Goal: Contribute content: Contribute content

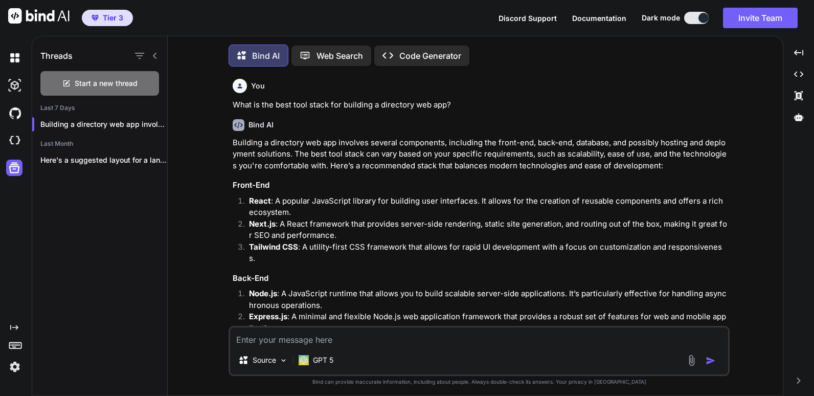
scroll to position [5, 0]
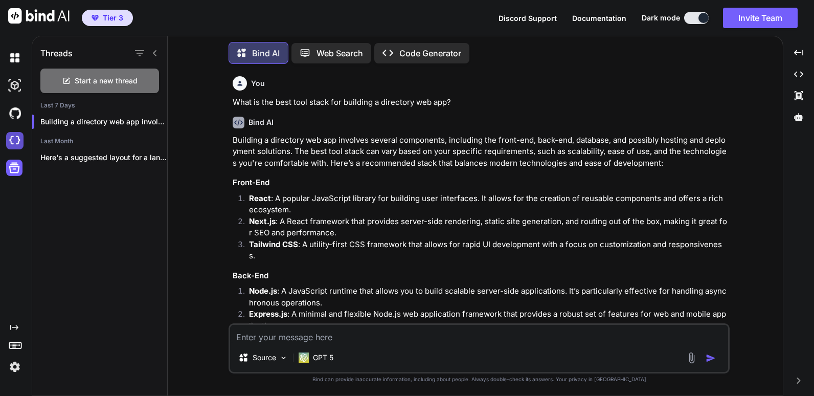
click at [14, 145] on img at bounding box center [14, 140] width 17 height 17
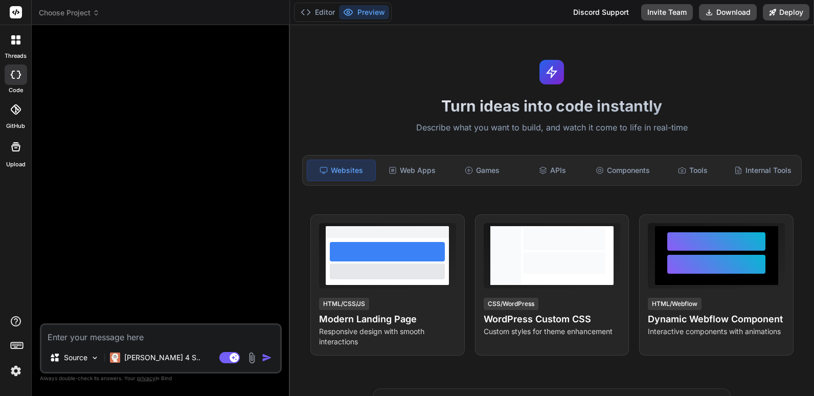
click at [95, 14] on icon at bounding box center [96, 12] width 7 height 7
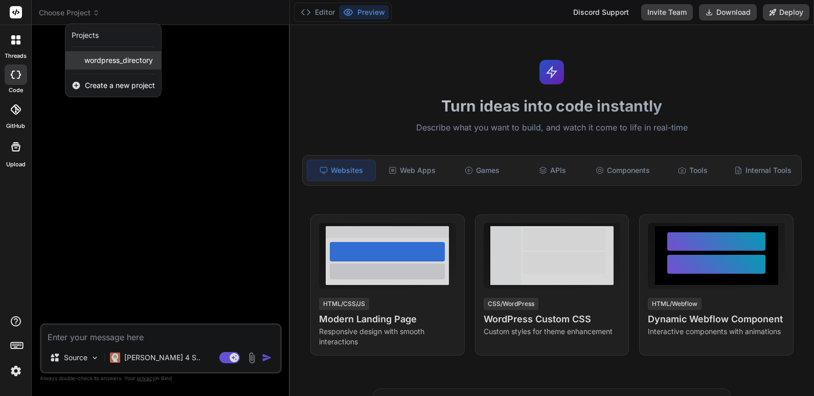
click at [127, 63] on span "wordpress_directory" at bounding box center [118, 60] width 69 height 10
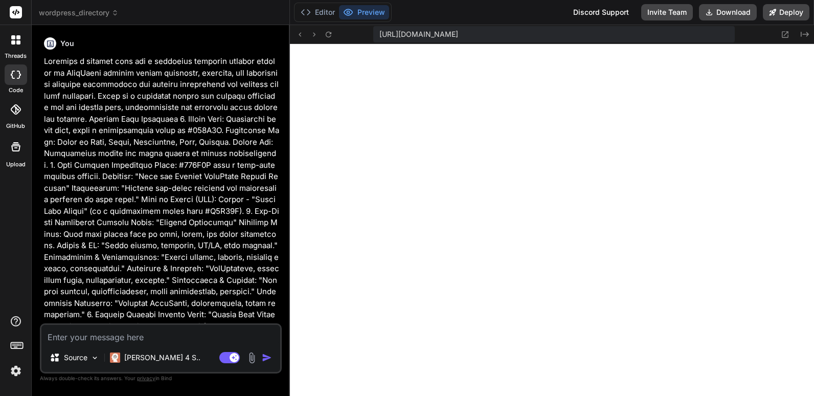
scroll to position [418, 0]
click at [147, 359] on p "[PERSON_NAME] 4 S.." at bounding box center [162, 357] width 76 height 10
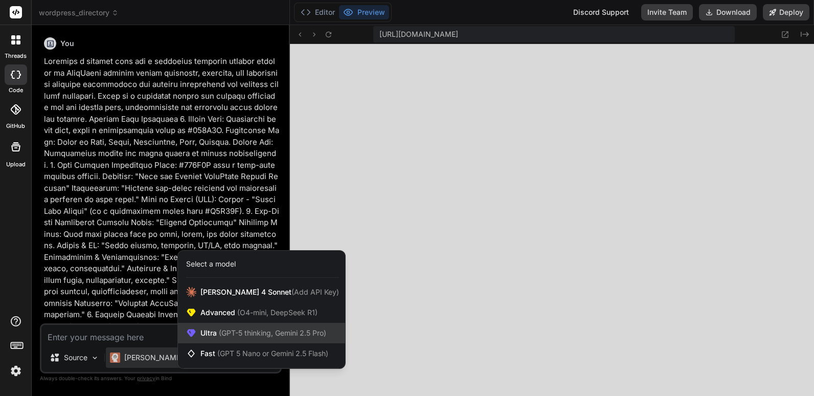
click at [235, 333] on span "(GPT-5 thinking, Gemini 2.5 Pro)" at bounding box center [271, 332] width 109 height 9
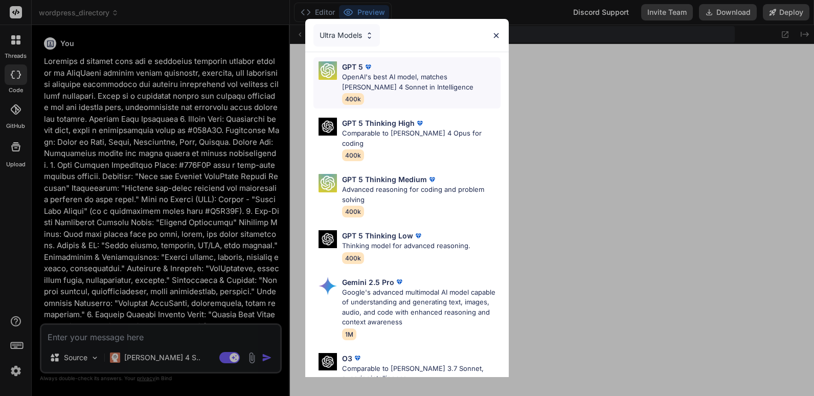
click at [401, 79] on p "OpenAI's best AI model, matches [PERSON_NAME] 4 Sonnet in Intelligence" at bounding box center [421, 82] width 158 height 20
type textarea "x"
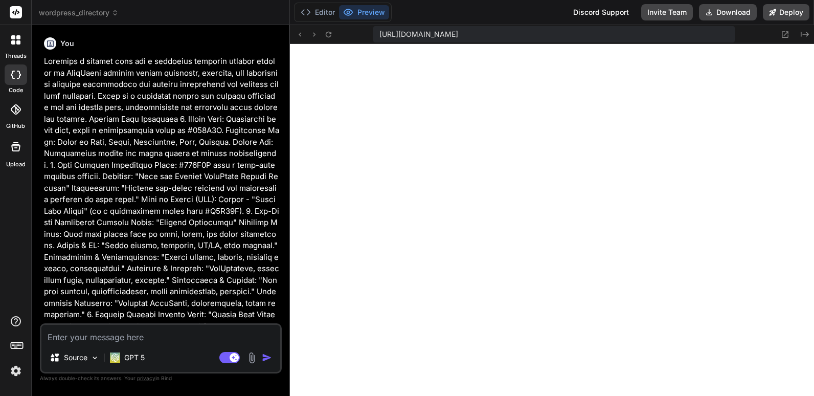
click at [79, 11] on span "wordpress_directory" at bounding box center [79, 13] width 80 height 10
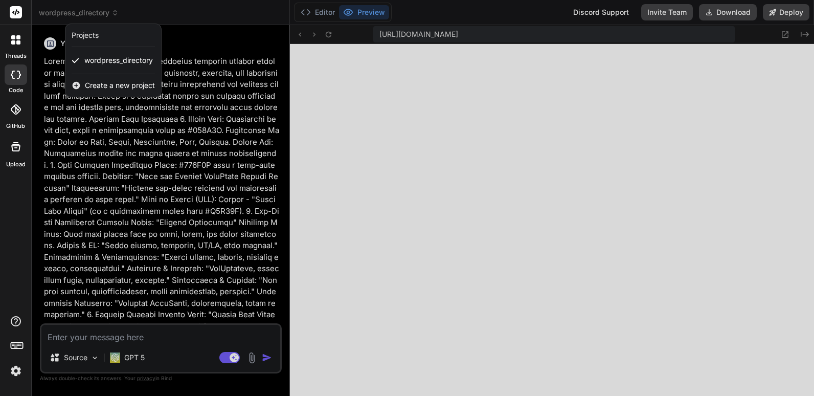
click at [105, 86] on span "Create a new project" at bounding box center [120, 85] width 70 height 10
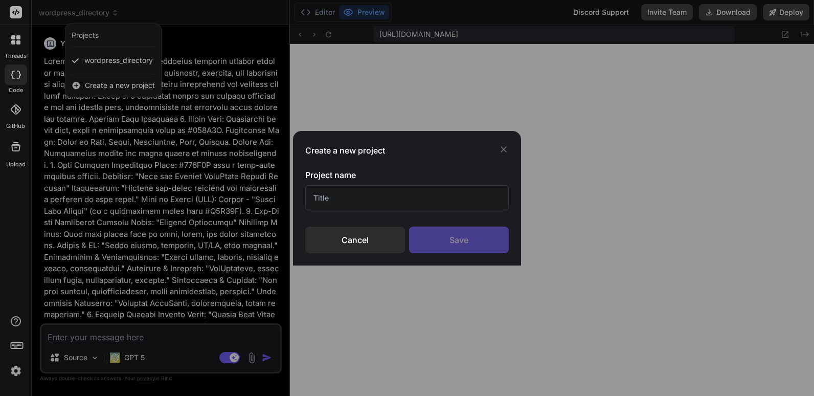
click at [329, 195] on input "text" at bounding box center [406, 197] width 203 height 25
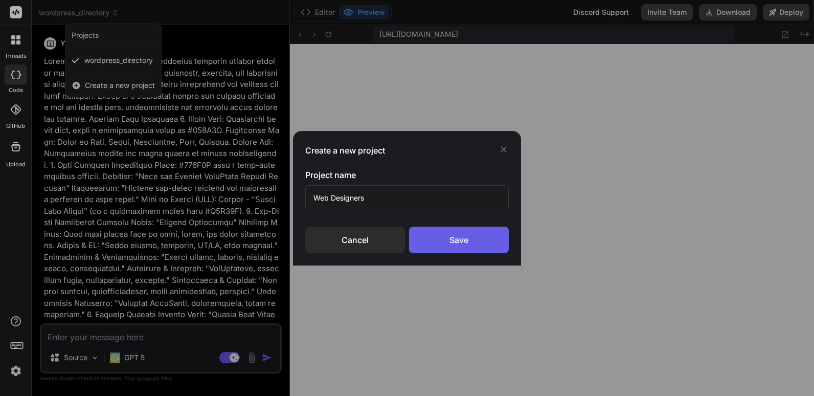
type input "Web Designers"
click at [446, 239] on div "Save" at bounding box center [459, 239] width 100 height 27
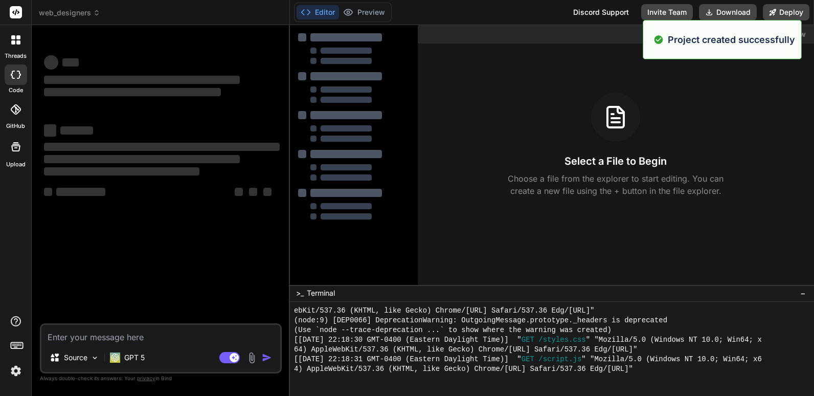
scroll to position [466, 0]
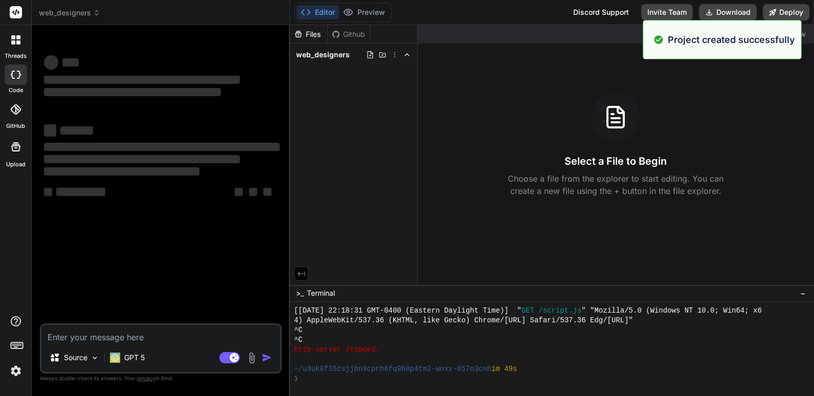
type textarea "x"
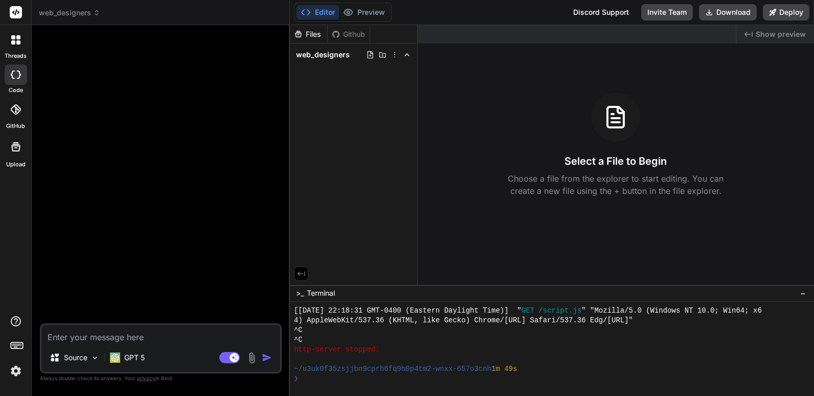
click at [59, 337] on textarea at bounding box center [160, 334] width 239 height 18
paste textarea "Loremi d sitame consect adipiscin elitsed doeiu te inc utlaboreetd mag aliquaen…"
type textarea "Loremi d sitame consect adipiscin elitsed doeiu te inc utlaboreetd mag aliquaen…"
type textarea "x"
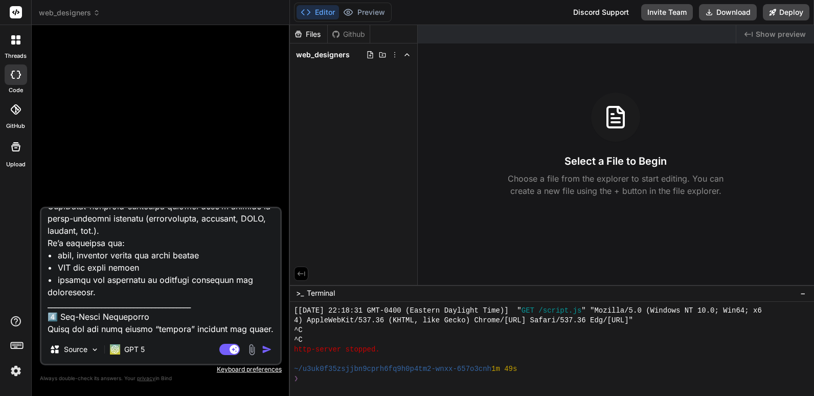
scroll to position [0, 0]
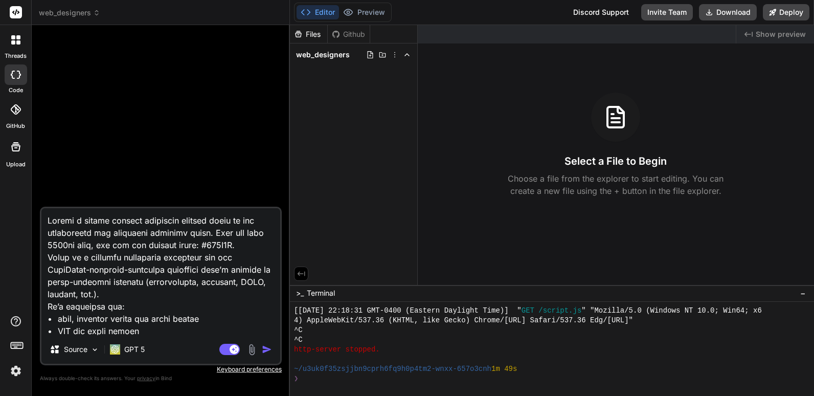
type textarea "Loremi d sitame consect adipiscin elitsed doeiu te inc utlaboreetd mag aliquaen…"
type textarea "x"
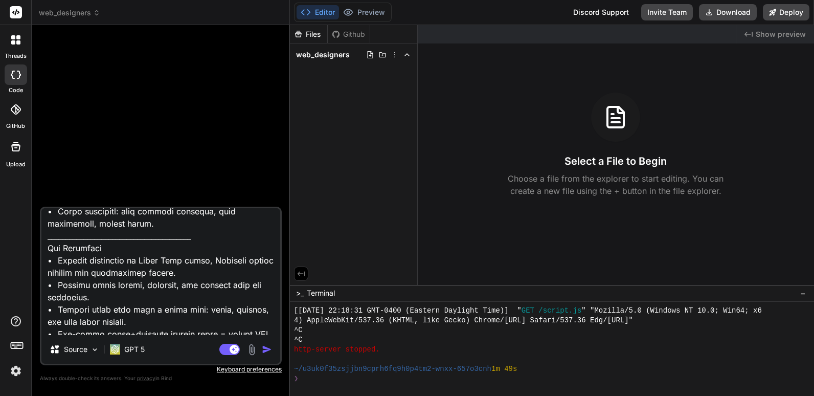
scroll to position [1609, 0]
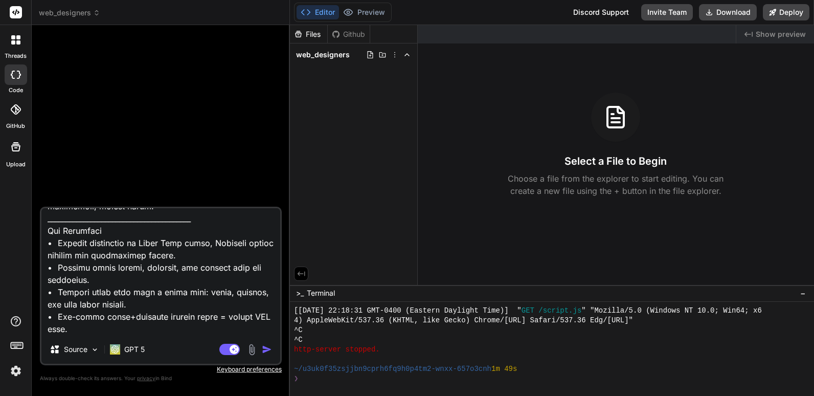
type textarea "Loremi d sitame consect adipiscin elitsed doeiu te inc utlaboreetd mag aliquaen…"
click at [266, 348] on img "button" at bounding box center [267, 349] width 10 height 10
type textarea "x"
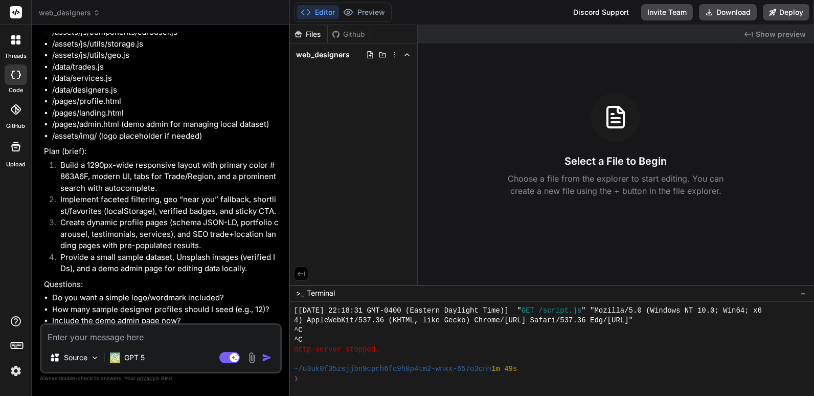
scroll to position [1079, 0]
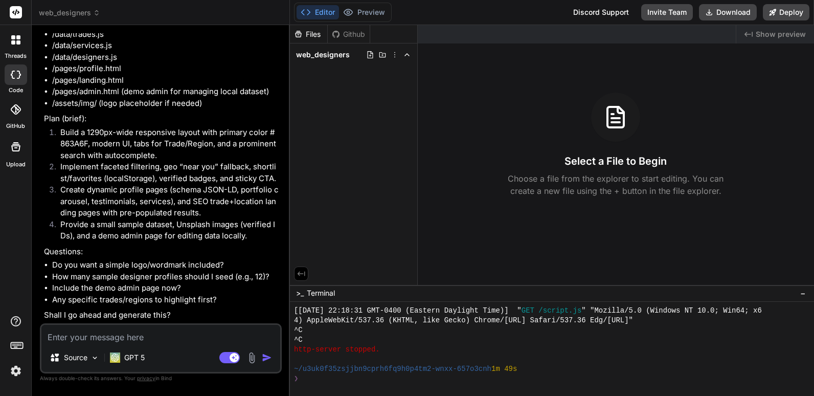
click at [48, 334] on textarea at bounding box center [160, 334] width 239 height 18
type textarea "x"
type textarea "I"
type textarea "x"
type textarea "In"
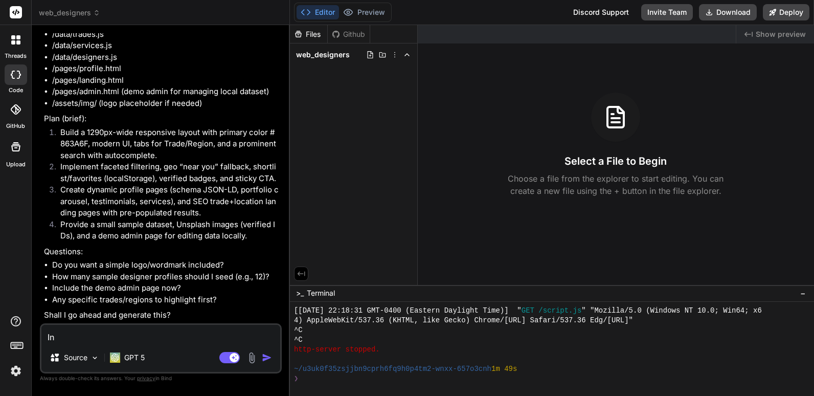
type textarea "x"
type textarea "Inc"
type textarea "x"
type textarea "Incu"
type textarea "x"
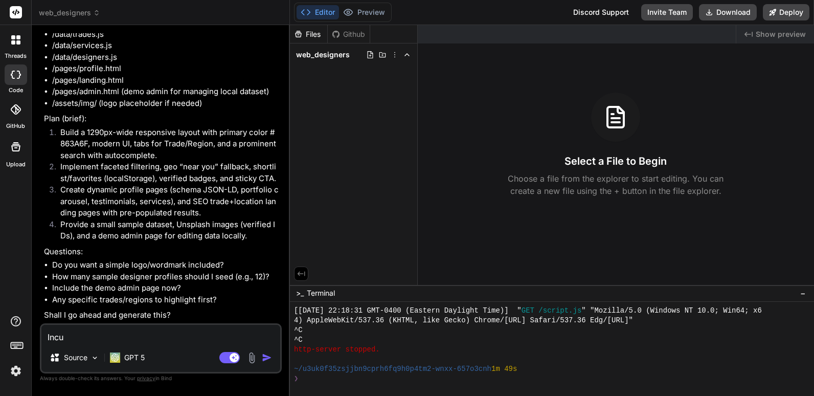
type textarea "Incul"
type textarea "x"
type textarea "Inculd"
type textarea "x"
type textarea "Incul"
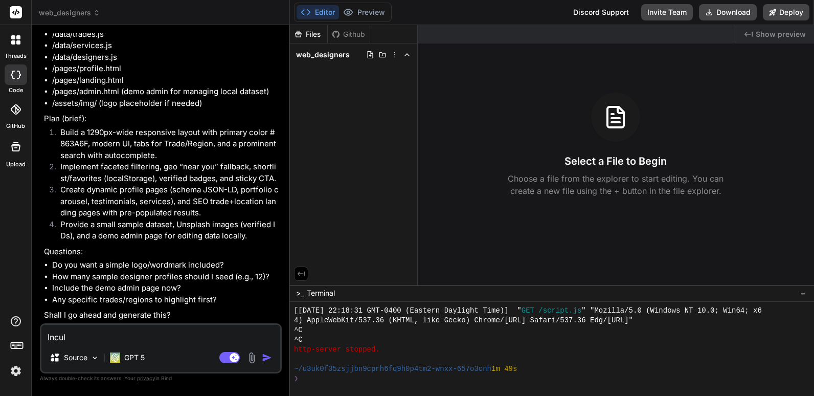
type textarea "x"
type textarea "Incu"
type textarea "x"
type textarea "Inc"
type textarea "x"
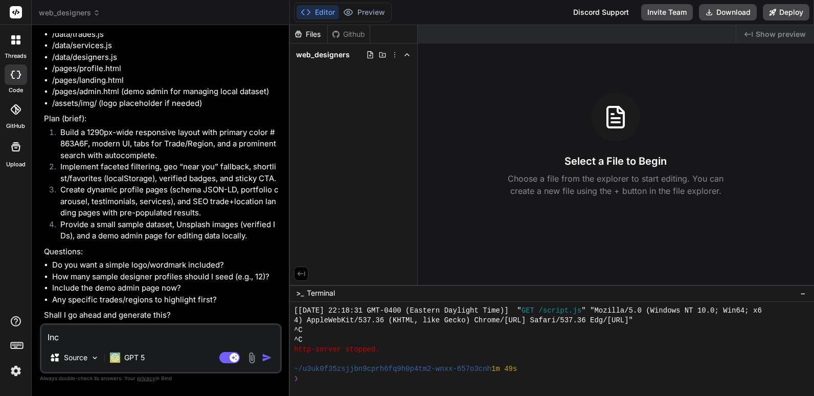
type textarea "Incl"
type textarea "x"
type textarea "Inclu"
type textarea "x"
type textarea "Includ"
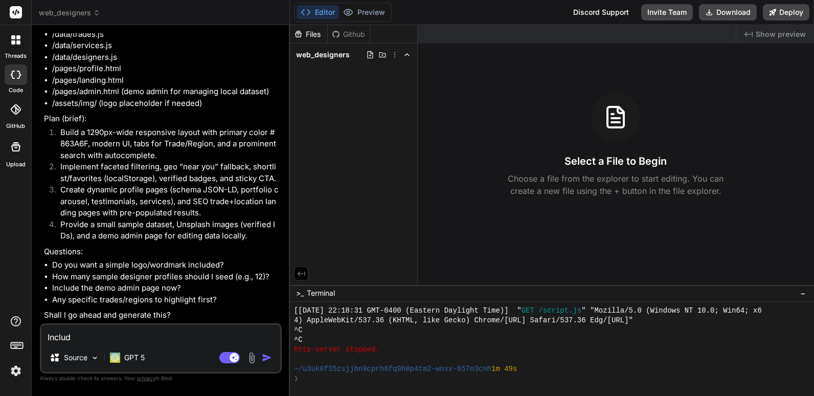
type textarea "x"
type textarea "Include"
type textarea "x"
type textarea "Include"
type textarea "x"
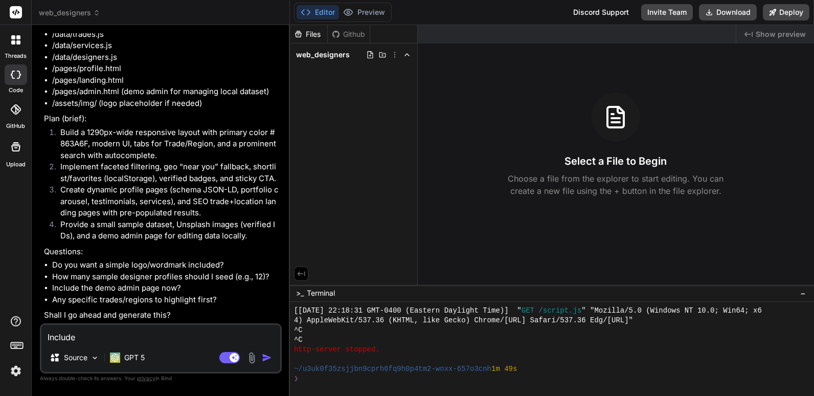
type textarea "Include a"
type textarea "x"
type textarea "Include an"
type textarea "x"
type textarea "Include a"
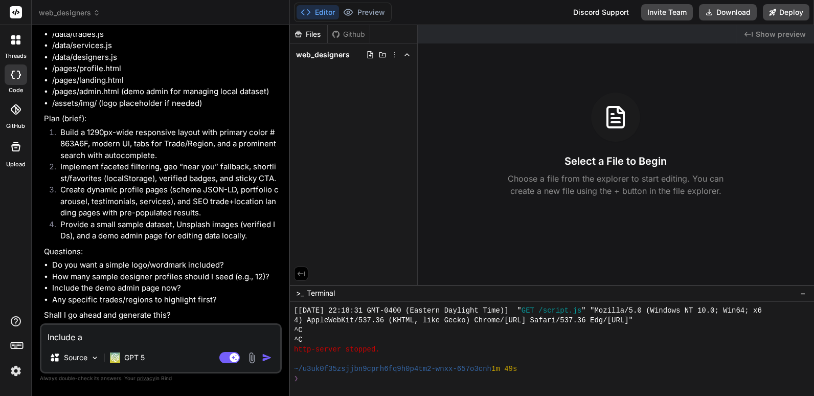
type textarea "x"
type textarea "Include"
type textarea "x"
type textarea "Include s"
type textarea "x"
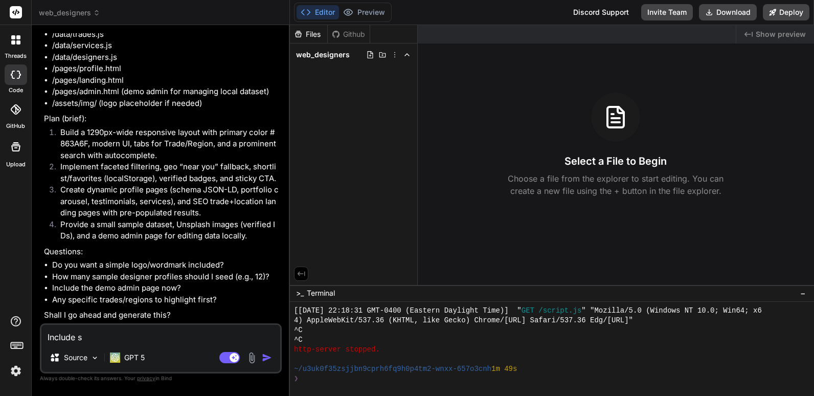
type textarea "Include sa"
type textarea "x"
type textarea "Include sam"
type textarea "x"
type textarea "Include samp"
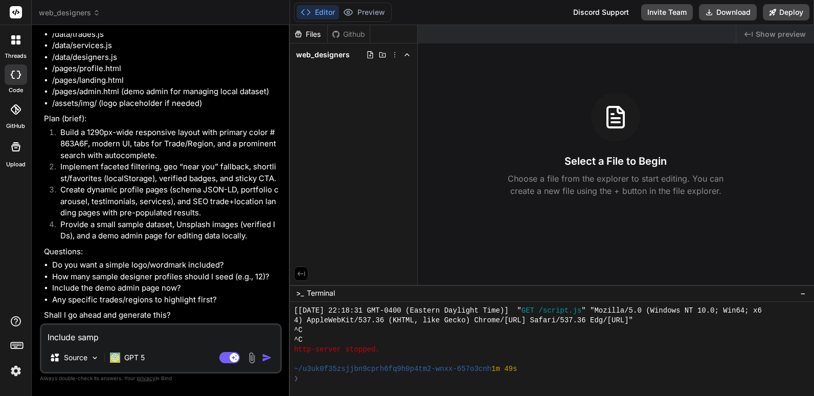
type textarea "x"
type textarea "Include sampl"
type textarea "x"
type textarea "Include sample"
type textarea "x"
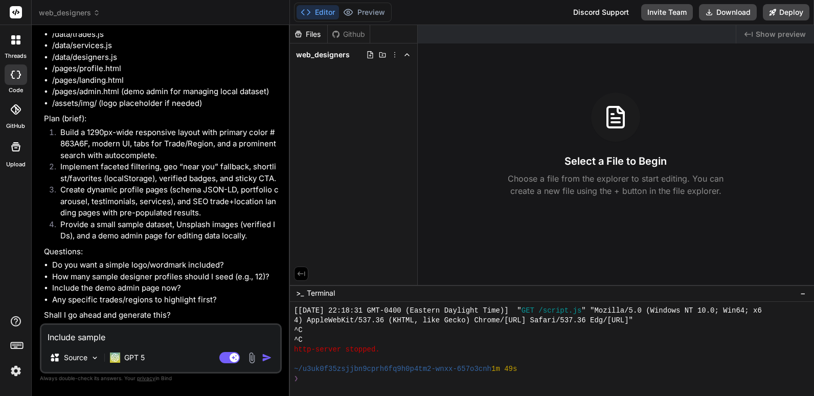
type textarea "Include sample"
type textarea "x"
type textarea "Include sample d"
type textarea "x"
type textarea "Include sample de"
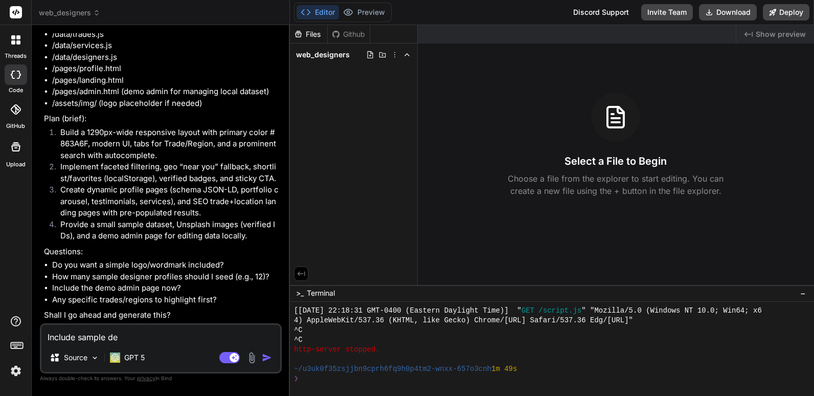
type textarea "x"
type textarea "Include sample des"
type textarea "x"
type textarea "Include sample desi"
type textarea "x"
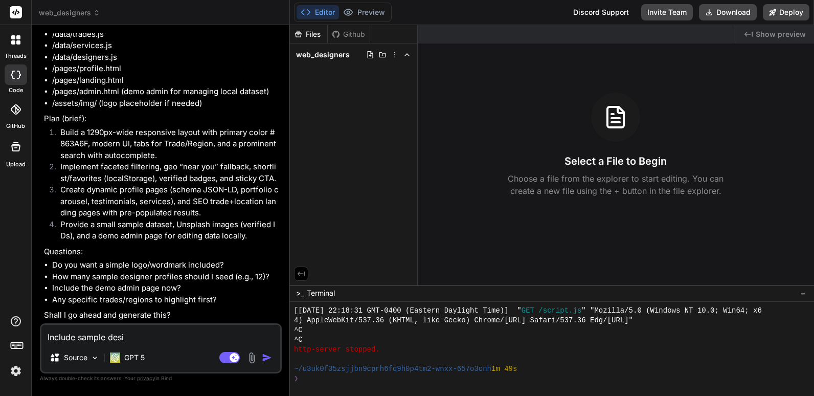
type textarea "Include sample desig"
type textarea "x"
type textarea "Include sample desigh"
type textarea "x"
type textarea "Include sample desig"
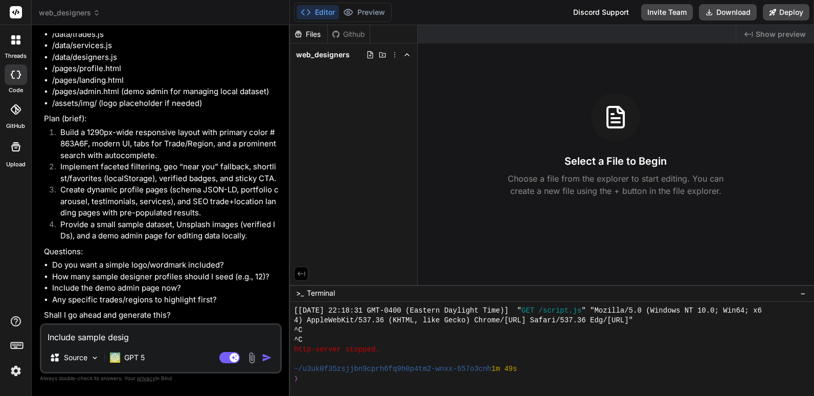
type textarea "x"
type textarea "Include sample design"
type textarea "x"
type textarea "Include sample designe"
type textarea "x"
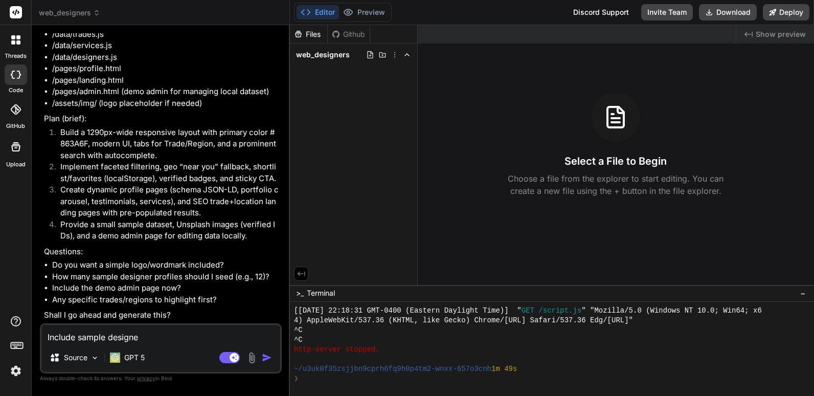
type textarea "Include sample designer"
type textarea "x"
type textarea "Include sample designer"
type textarea "x"
type textarea "Include sample designer p"
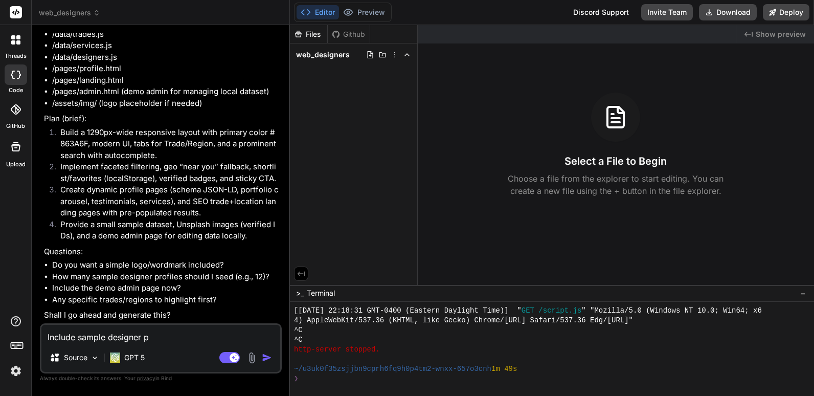
type textarea "x"
type textarea "Include sample designer pr"
type textarea "x"
type textarea "Include sample designer pro"
type textarea "x"
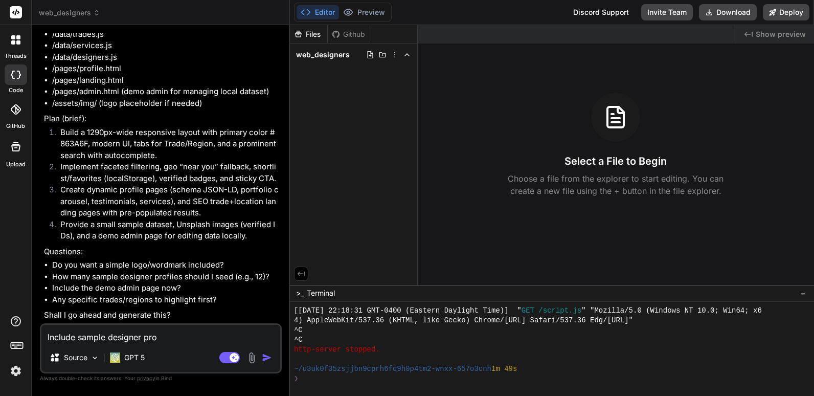
type textarea "Include sample designer prof"
type textarea "x"
type textarea "Include sample designer profi"
type textarea "x"
type textarea "Include sample designer profil"
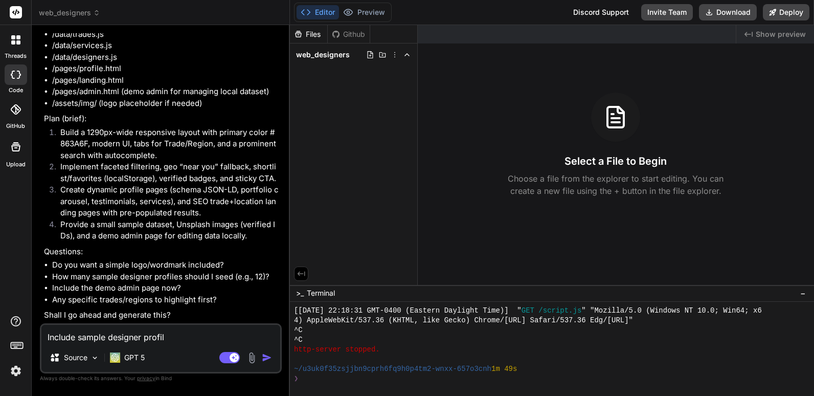
type textarea "x"
type textarea "Include sample designer profile"
type textarea "x"
type textarea "Include sample designer profile,"
type textarea "x"
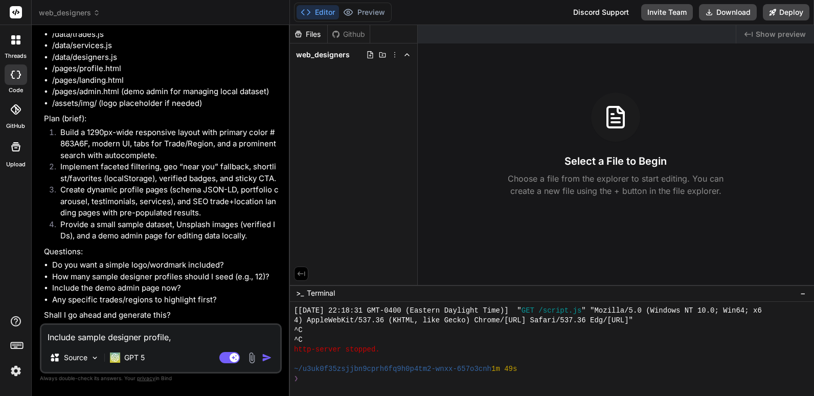
type textarea "Include sample designer profile,"
type textarea "x"
type textarea "Include sample designer profile, s"
type textarea "x"
type textarea "Include sample designer profile, si"
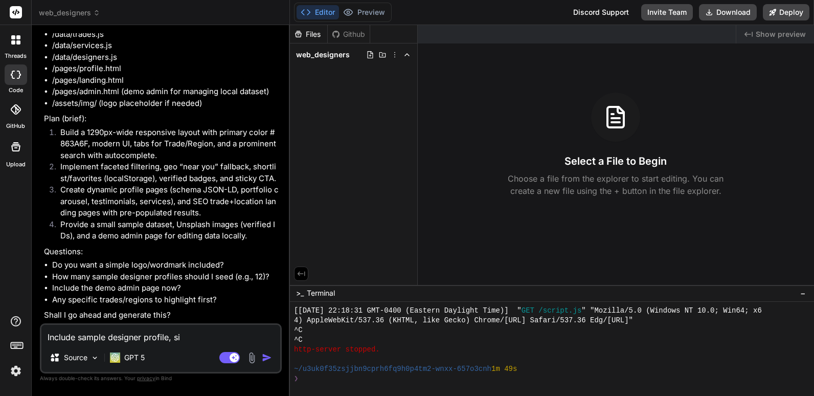
type textarea "x"
type textarea "Include sample designer profile, sim"
type textarea "x"
type textarea "Include sample designer profile, simp"
type textarea "x"
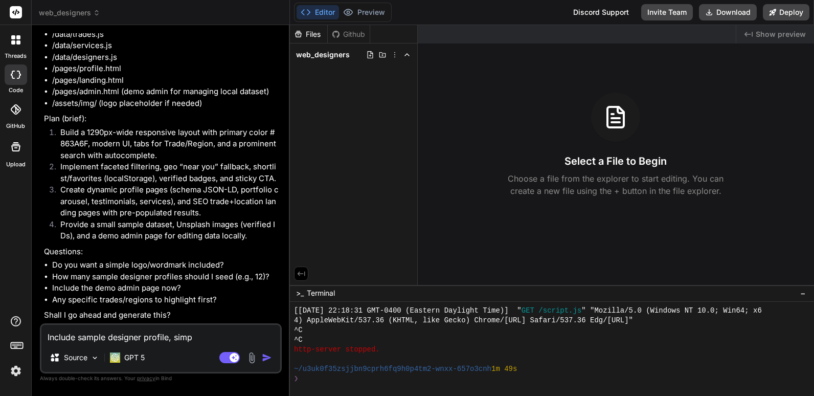
type textarea "Include sample designer profile, simpl"
type textarea "x"
type textarea "Include sample designer profile, simple"
type textarea "x"
type textarea "Include sample designer profile, simple"
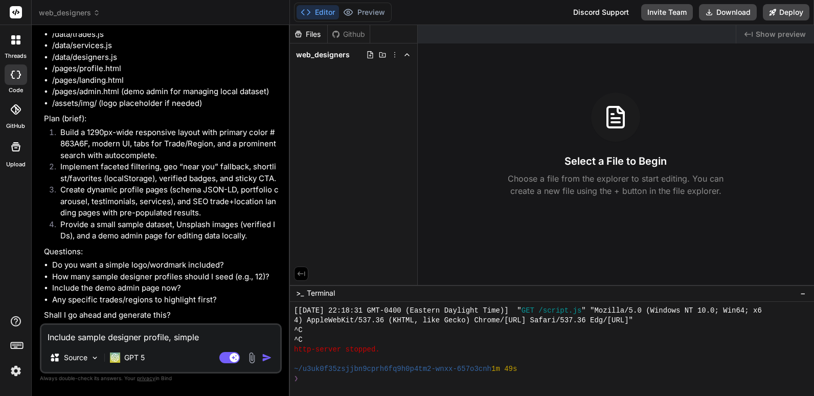
type textarea "x"
type textarea "Include sample designer profile, simple l"
type textarea "x"
type textarea "Include sample designer profile, simple lo"
type textarea "x"
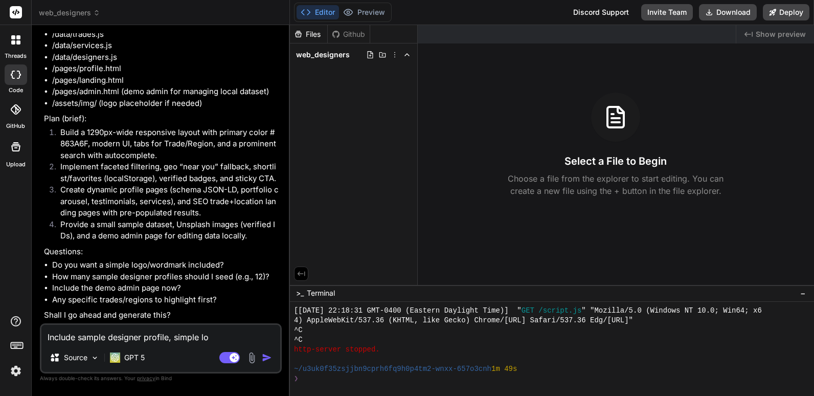
type textarea "Include sample designer profile, simple log"
type textarea "x"
type textarea "Include sample designer profile, simple logo"
type textarea "x"
type textarea "Include sample designer profile, simple logo."
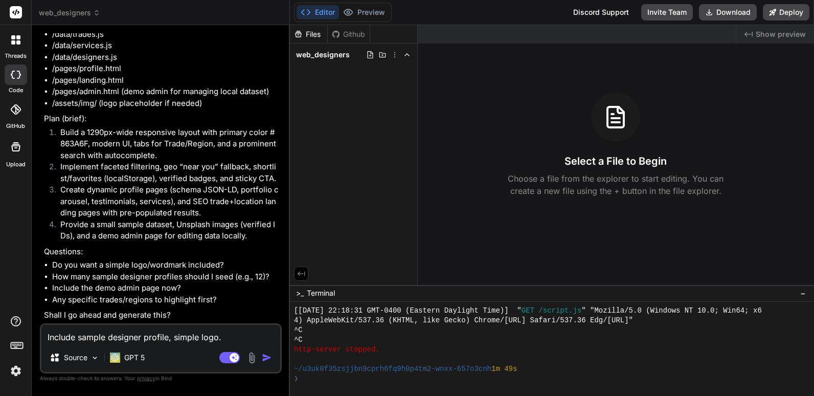
type textarea "x"
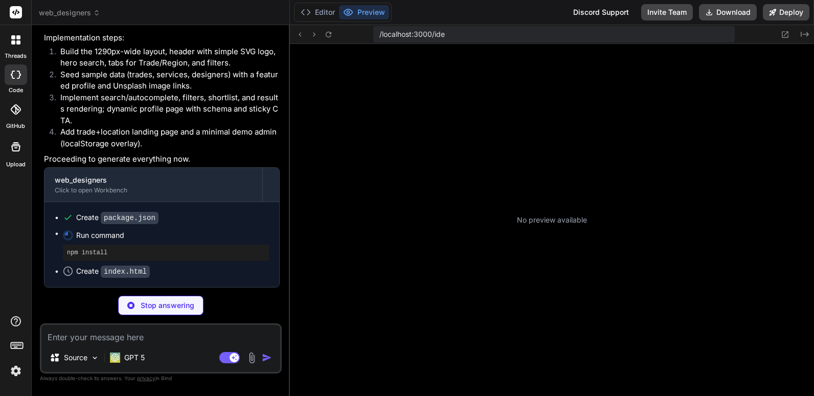
scroll to position [845, 0]
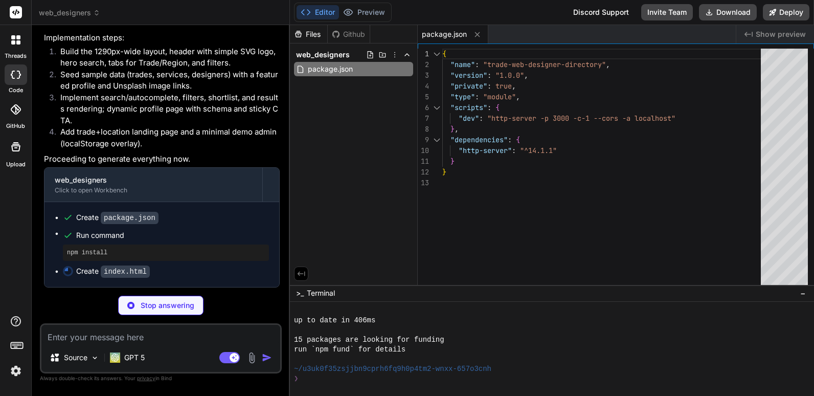
type textarea "x"
type textarea "<script type="module" src="/assets/js/utils/storage.js"></script> <script type=…"
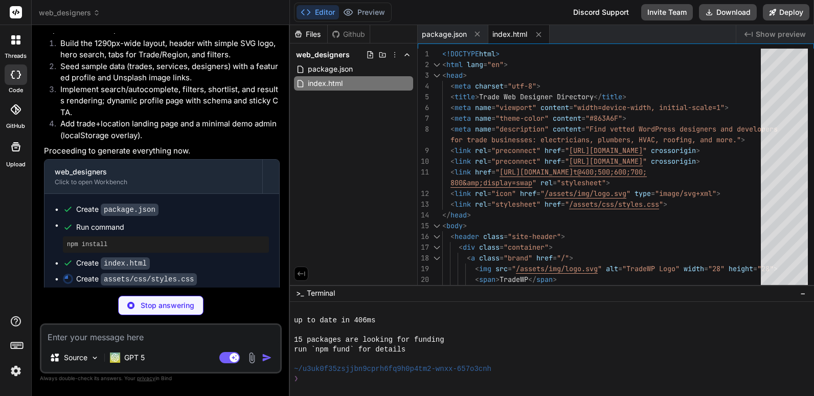
scroll to position [1473, 0]
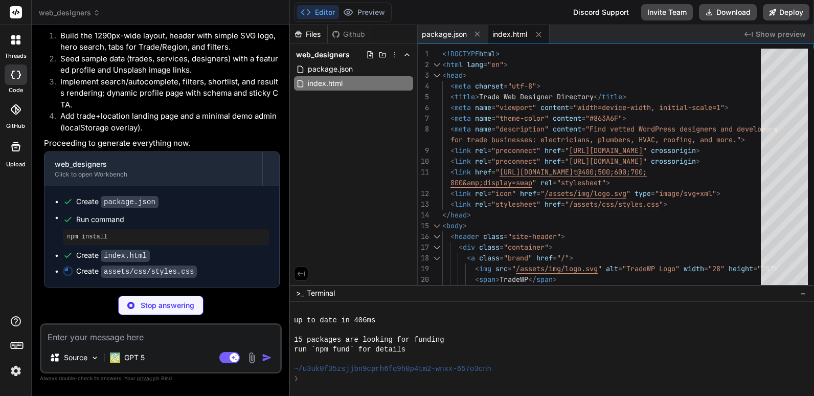
type textarea "x"
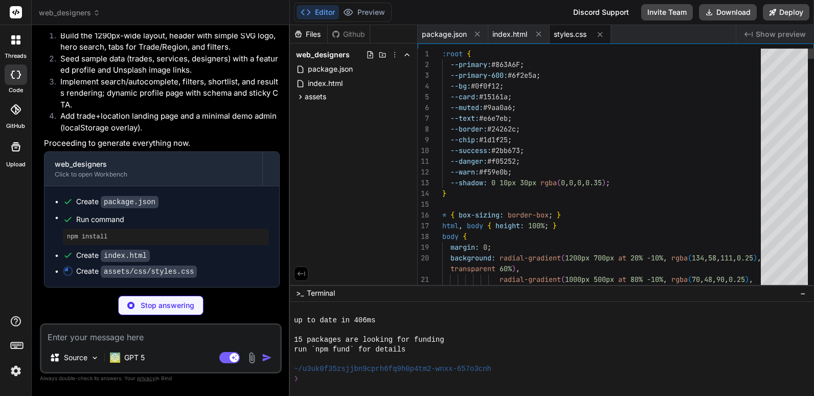
type textarea "x"
type textarea "}"
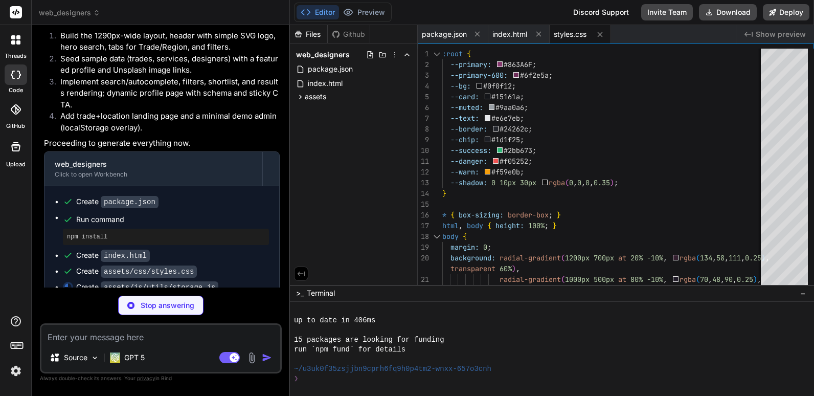
type textarea "x"
type textarea "all() { return Storage.get(this.key, []); }, has(id) { return this.all().includ…"
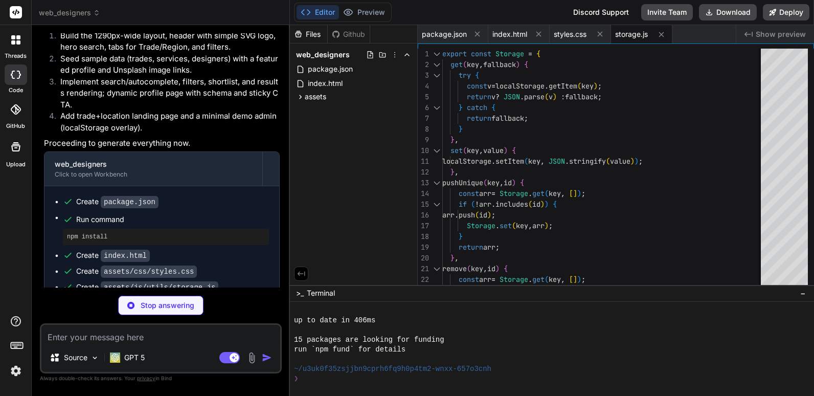
type textarea "x"
type textarea "}"
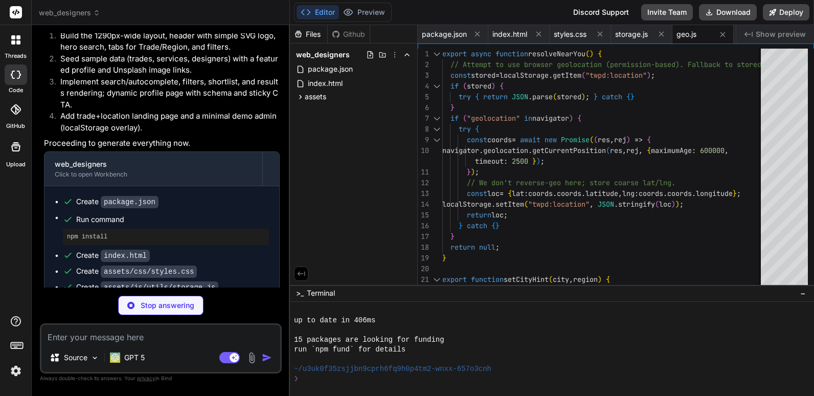
type textarea "x"
type textarea "e.currentTarget.classList.toggle("active"); document.dispatchEvent(new CustomEv…"
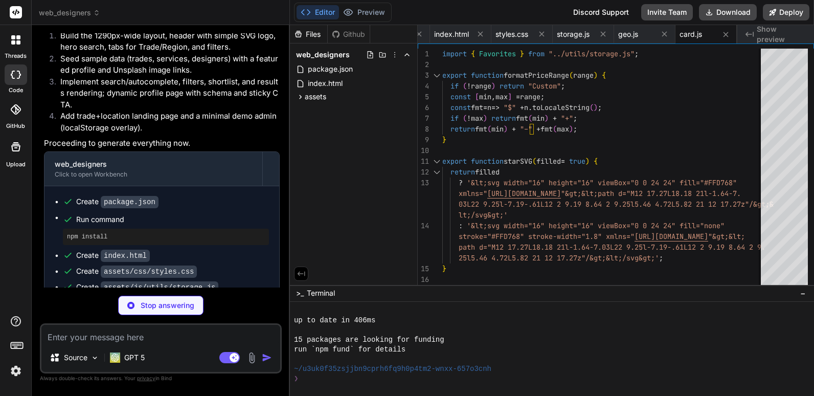
type textarea "x"
type textarea "if (e.key === "Enter") runSearch(); })); }"
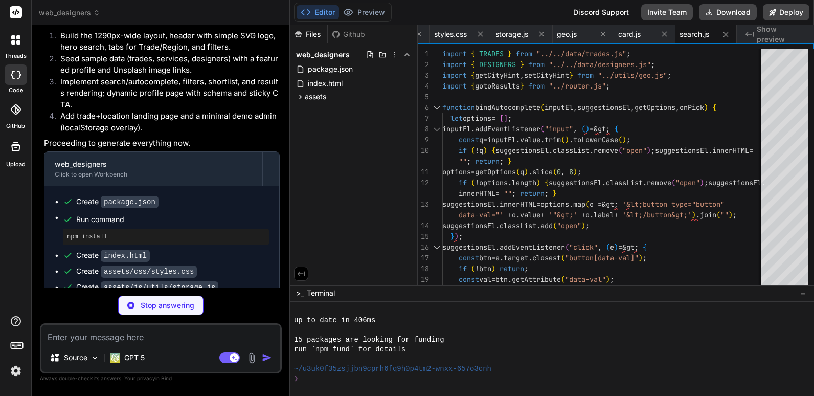
type textarea "x"
type textarea "}"
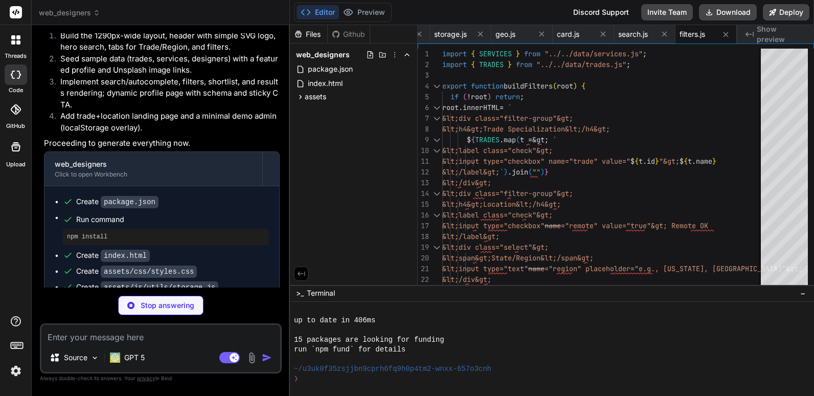
type textarea "x"
type textarea "export function getQuery() { const params = new URLSearchParams(location.search…"
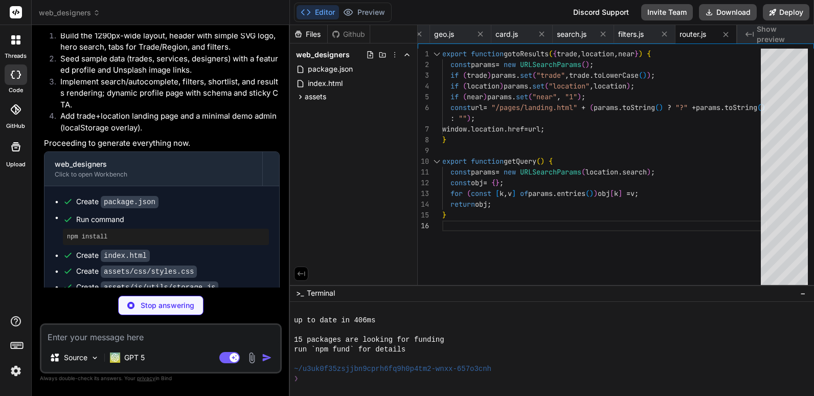
type textarea "x"
type textarea "root.querySelector("[data-prev]")?.addEventListener("click", () =&gt; { index =…"
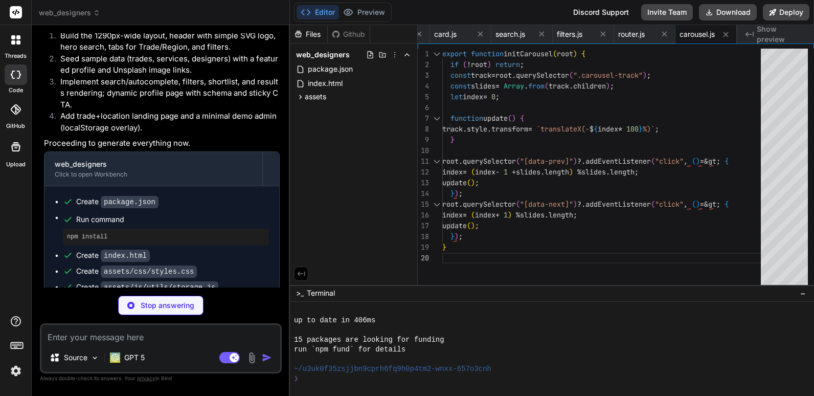
type textarea "x"
type textarea "} document.addEventListener("DOMContentLoaded", init);"
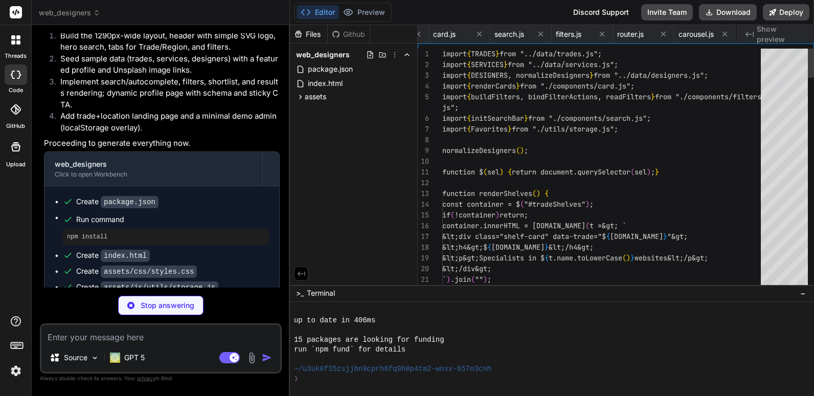
scroll to position [0, 366]
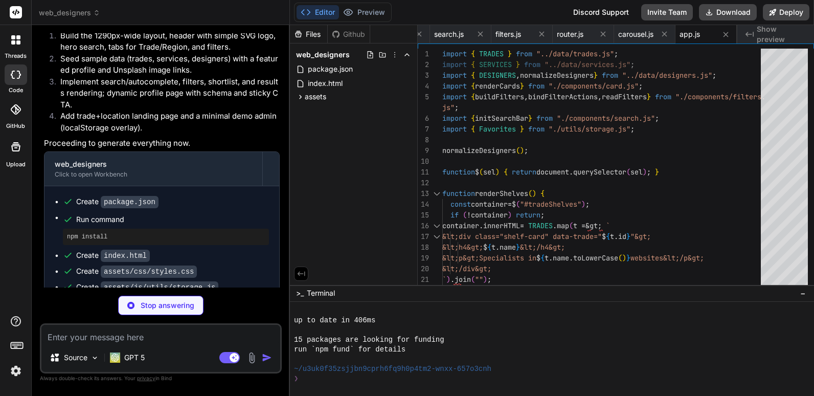
type textarea "x"
type textarea "{ id: "other", name: "Other Skilled Trades" } ];"
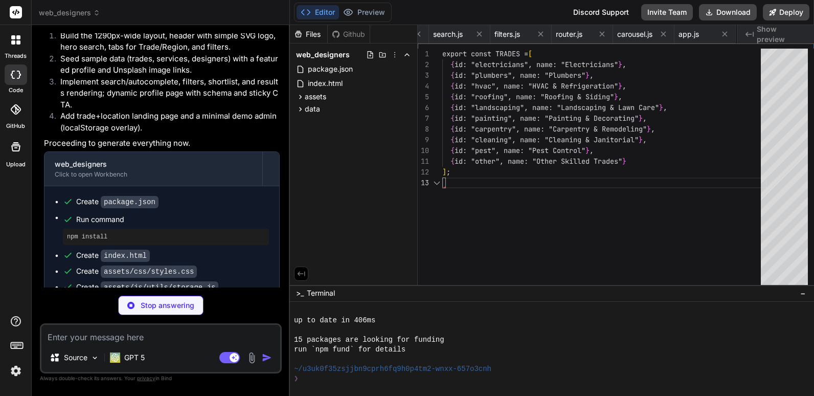
scroll to position [0, 427]
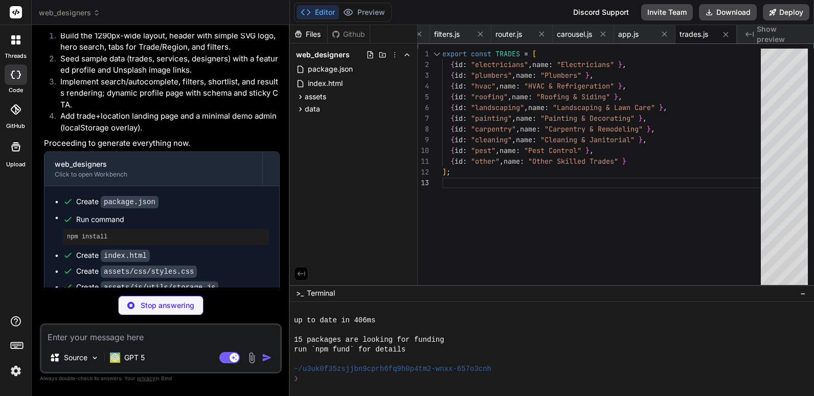
type textarea "x"
type textarea "items: [ "Hosting & Maintenance", "Security & Backups", "Speed Optimization" ] …"
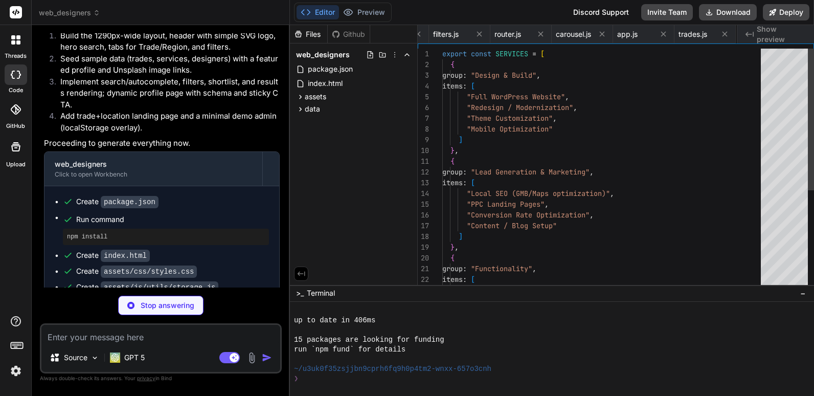
scroll to position [0, 489]
type textarea "x"
type textarea "export function normalizeDesigners() { // Attach trade objects and compute help…"
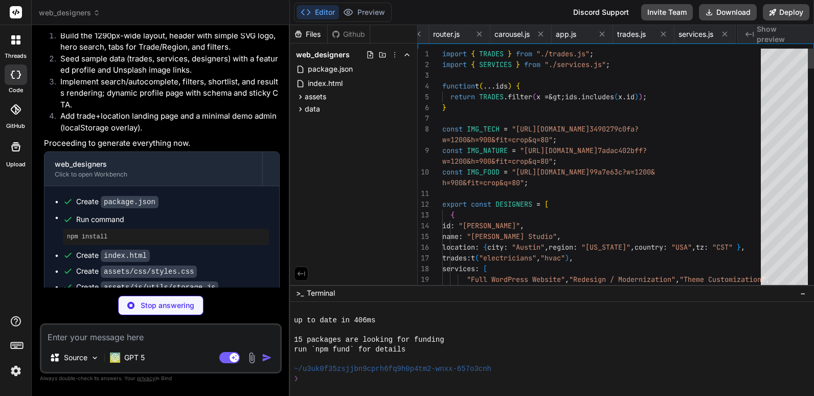
scroll to position [0, 555]
type textarea "x"
type textarea "}); titleFromQuery(); refresh(); </script> </body> </html>"
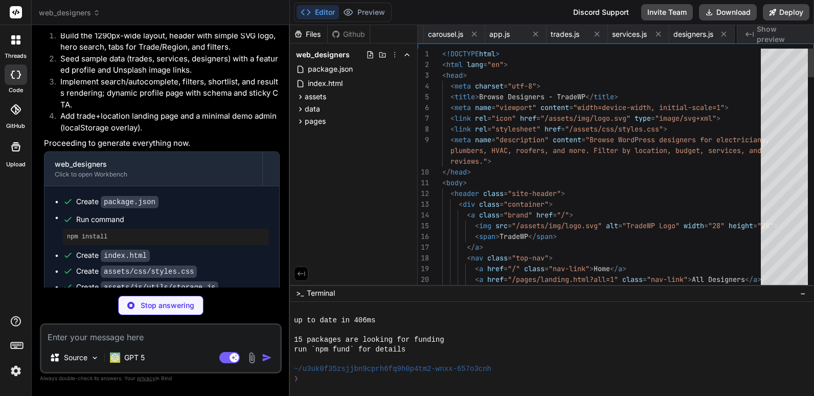
scroll to position [0, 622]
type textarea "x"
type textarea "setTimeout(() => thanks.style.display = "none", 4000); }); </script> </body> </…"
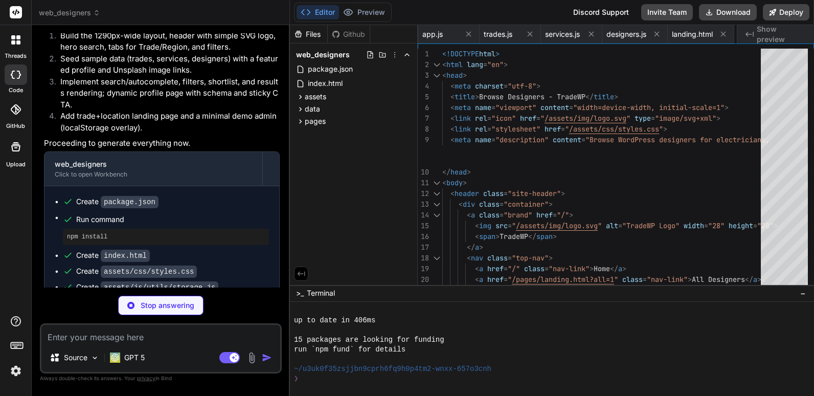
type textarea "x"
type textarea "</html>"
type textarea "x"
type textarea "<path d="M18 22h14l-6 20" /> <path d="M40 22h6" /> <path d="M34 32h12" /> </g> …"
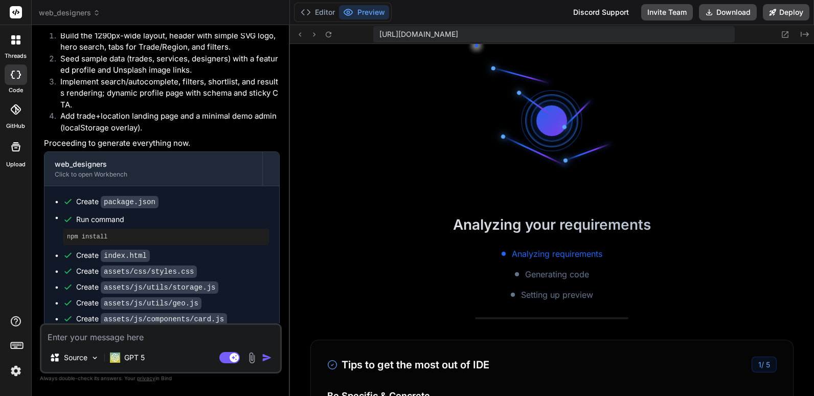
type textarea "x"
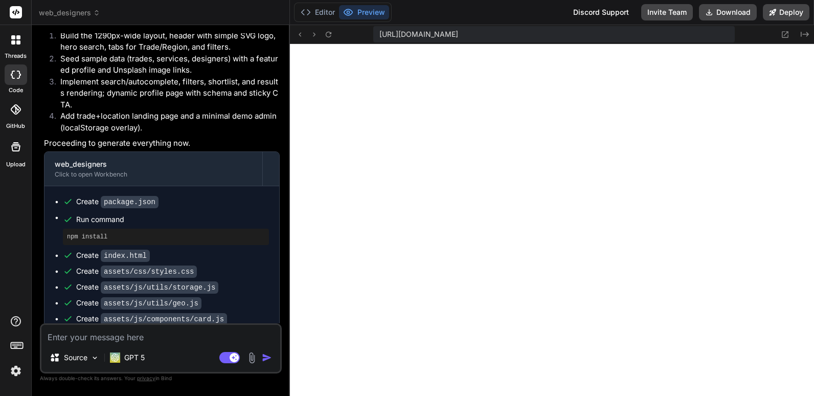
scroll to position [1379, 0]
click at [784, 34] on icon at bounding box center [785, 34] width 9 height 9
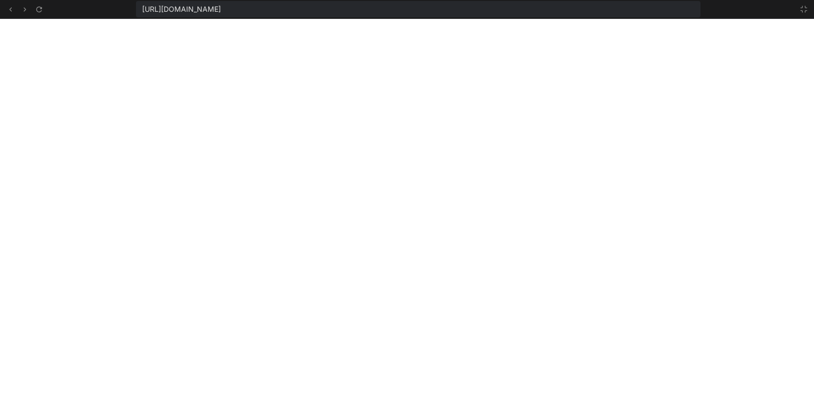
scroll to position [2642, 0]
click at [803, 10] on icon at bounding box center [804, 9] width 8 height 8
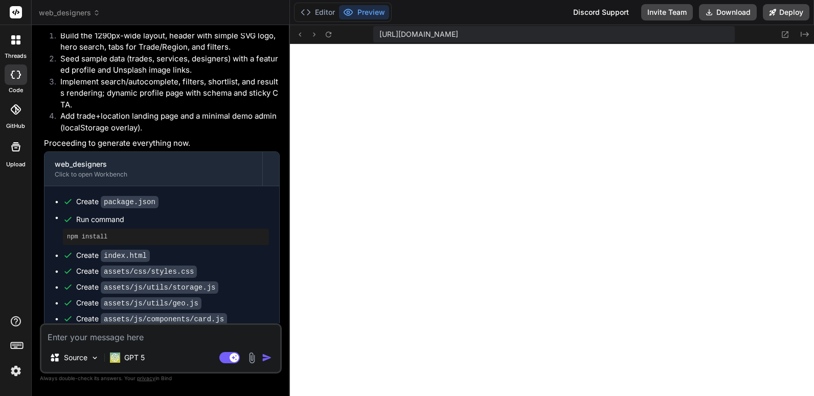
scroll to position [1457, 0]
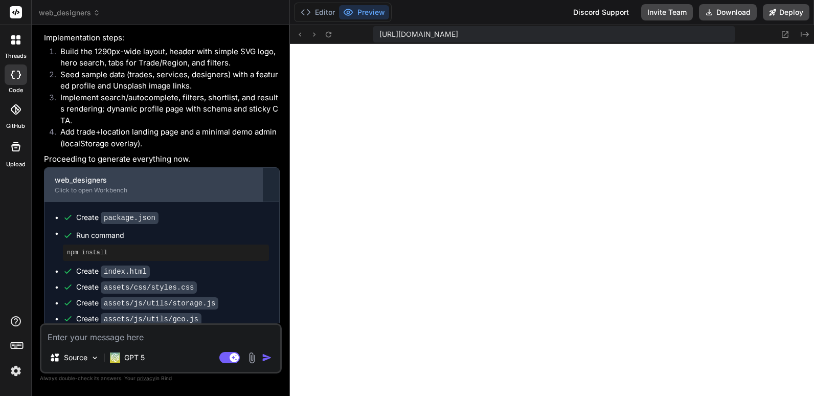
click at [82, 190] on div "Click to open Workbench" at bounding box center [153, 190] width 197 height 8
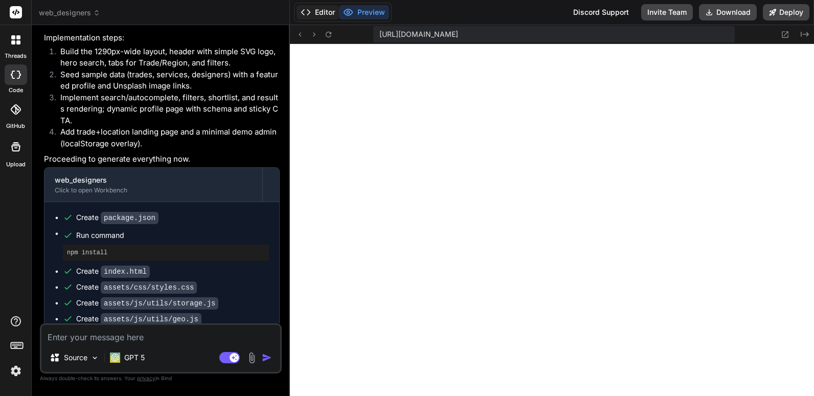
click at [319, 14] on button "Editor" at bounding box center [318, 12] width 42 height 14
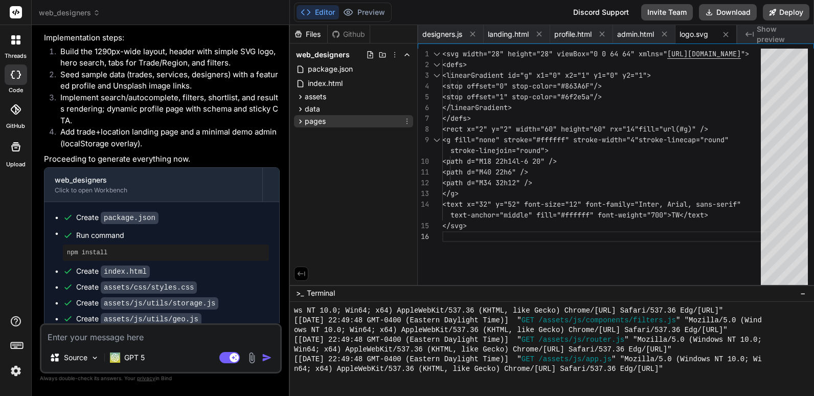
click at [300, 120] on icon at bounding box center [300, 121] width 9 height 9
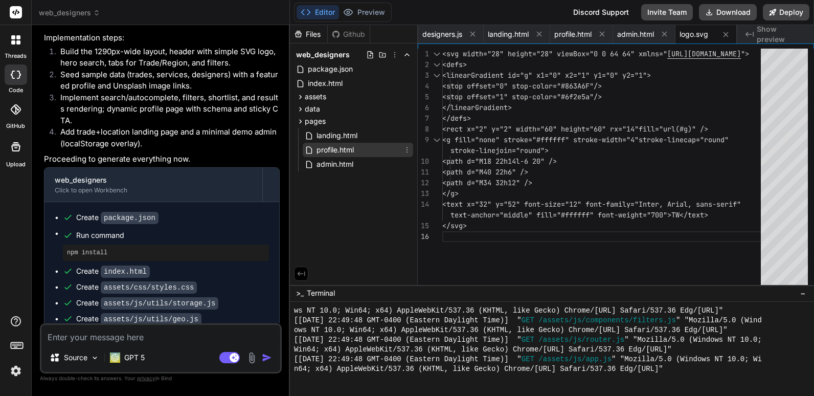
click at [339, 147] on span "profile.html" at bounding box center [334, 150] width 39 height 12
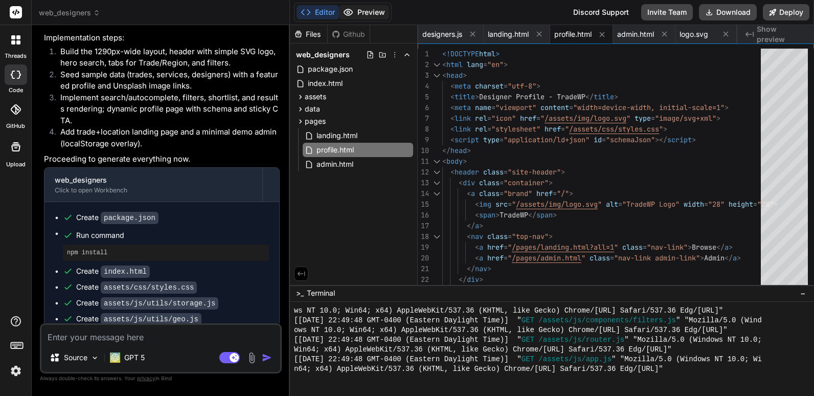
click at [370, 11] on button "Preview" at bounding box center [364, 12] width 50 height 14
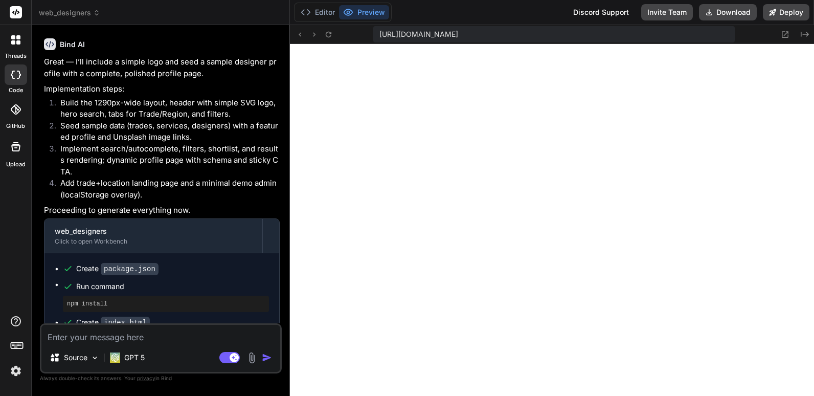
scroll to position [1355, 0]
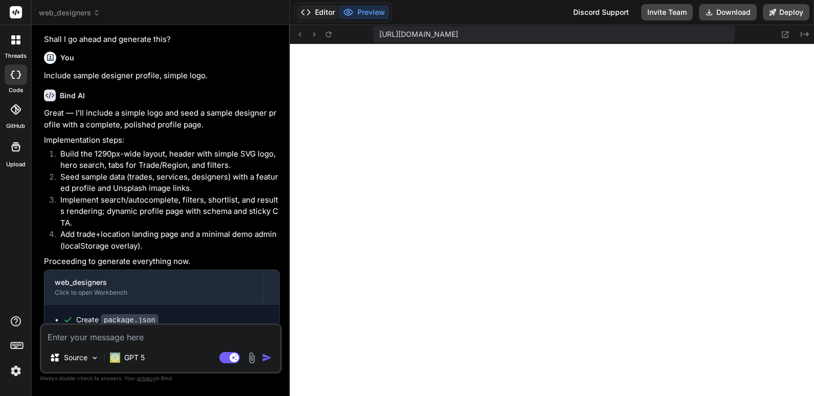
click at [320, 11] on button "Editor" at bounding box center [318, 12] width 42 height 14
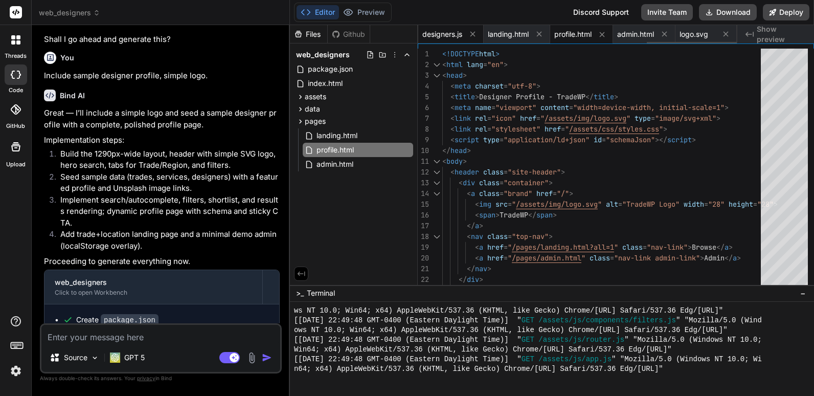
click at [436, 32] on span "designers.js" at bounding box center [442, 34] width 40 height 10
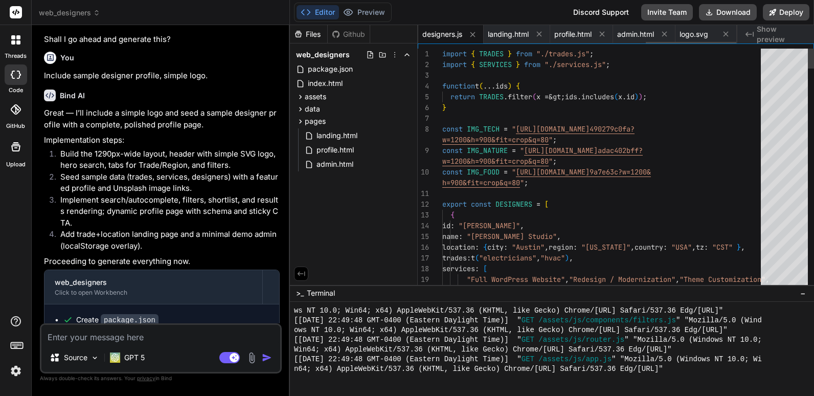
scroll to position [0, 808]
click at [301, 108] on icon at bounding box center [300, 109] width 3 height 4
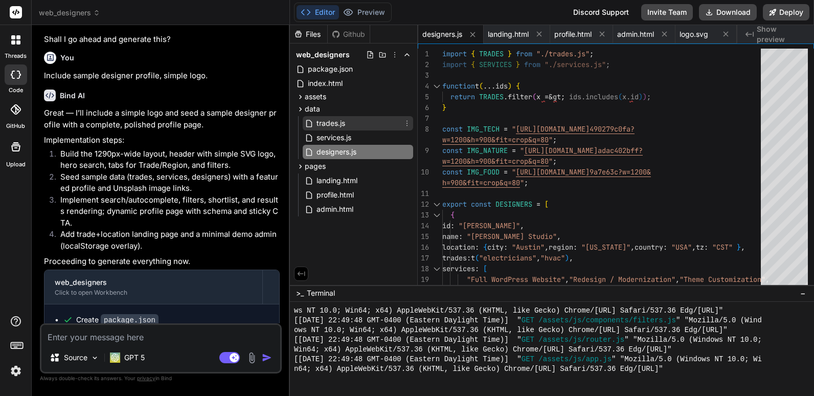
click at [334, 122] on span "trades.js" at bounding box center [330, 123] width 31 height 12
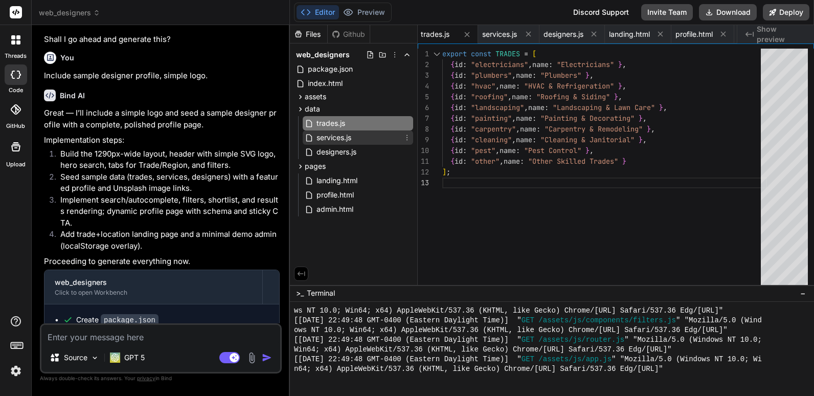
click at [342, 138] on span "services.js" at bounding box center [333, 137] width 37 height 12
type textarea "items: [ "Hosting & Maintenance", "Security & Backups", "Speed Optimization" ] …"
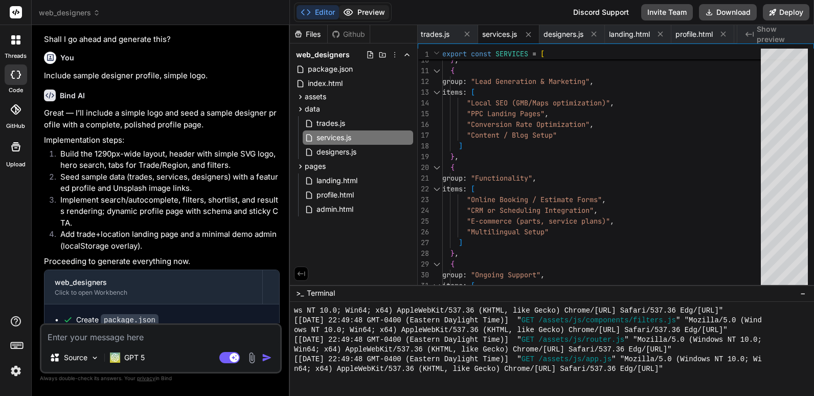
click at [374, 14] on button "Preview" at bounding box center [364, 12] width 50 height 14
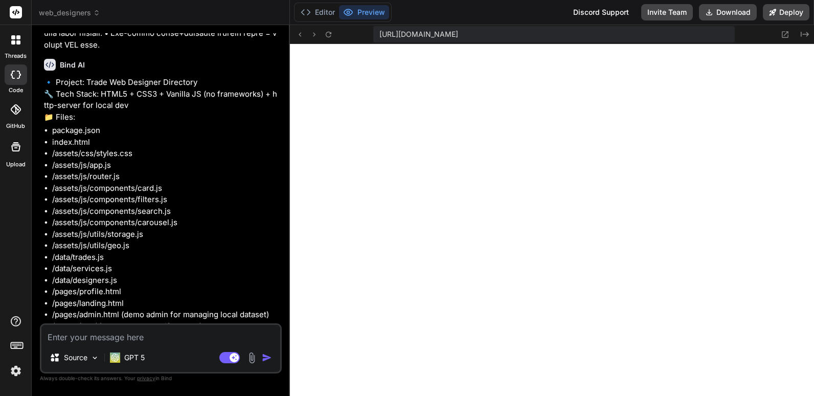
scroll to position [844, 0]
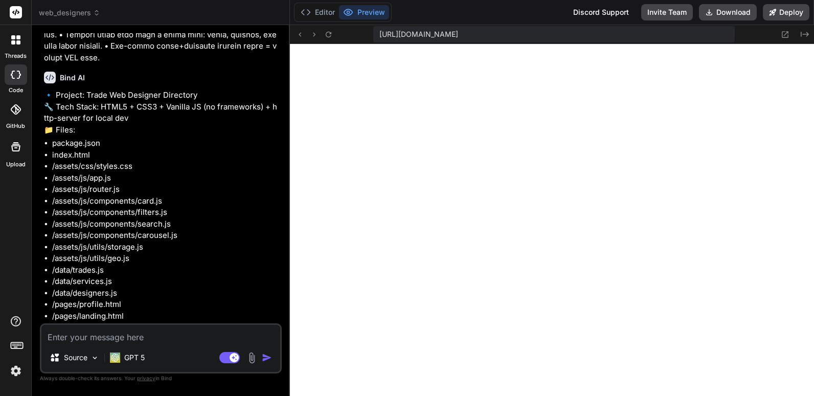
click at [85, 10] on span "web_designers" at bounding box center [69, 13] width 61 height 10
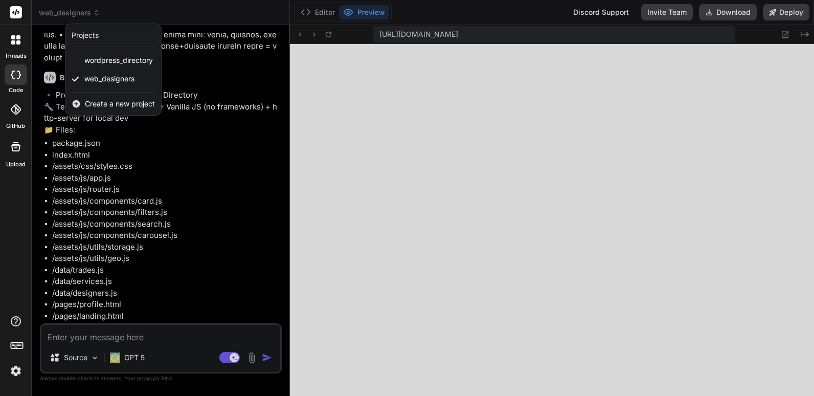
click at [218, 16] on div at bounding box center [407, 198] width 814 height 396
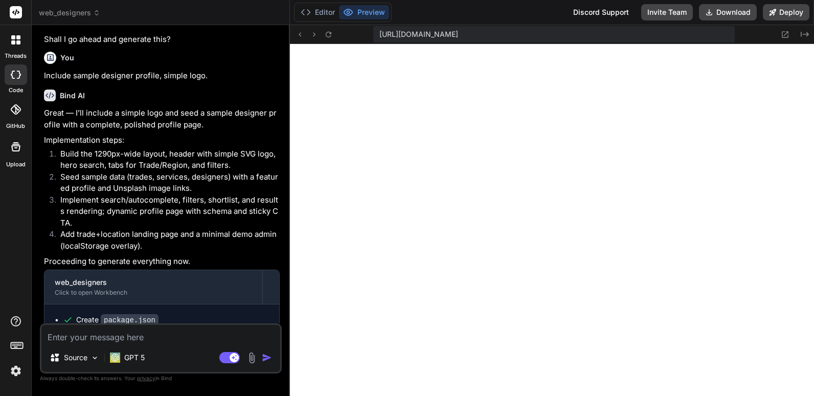
scroll to position [1406, 0]
